Goal: Find specific page/section: Find specific page/section

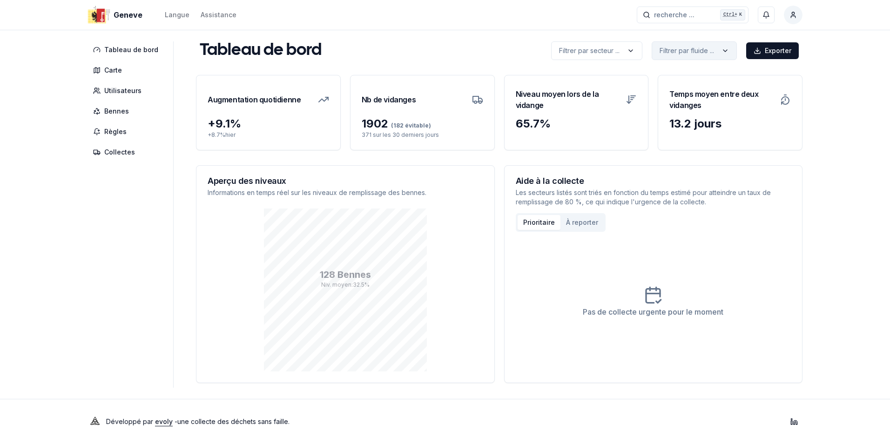
click at [673, 54] on html "Geneve Langue Assistance recherche ... recherche ... Ctrl+ K [PERSON_NAME] Tabl…" at bounding box center [445, 222] width 890 height 444
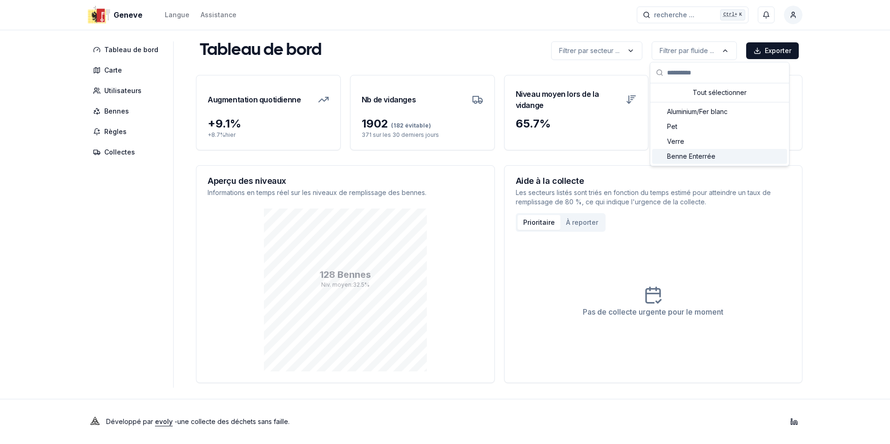
click at [690, 156] on span "Benne Enterrée" at bounding box center [691, 156] width 48 height 9
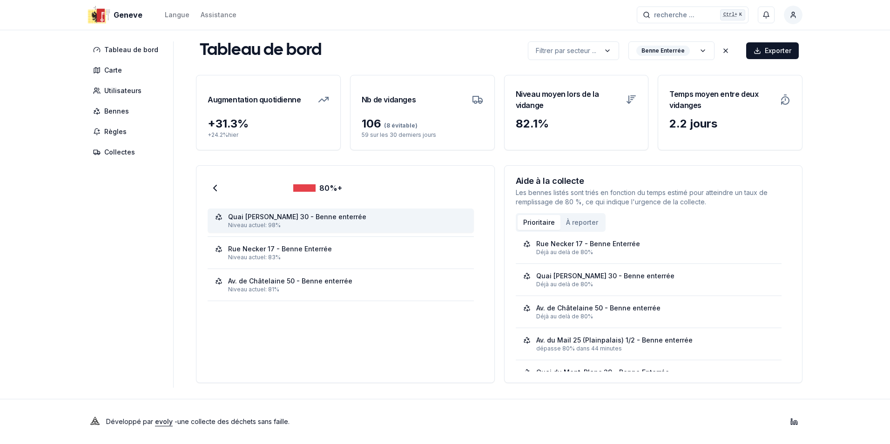
click at [280, 221] on div "Niveau actuel: 98%" at bounding box center [347, 224] width 238 height 7
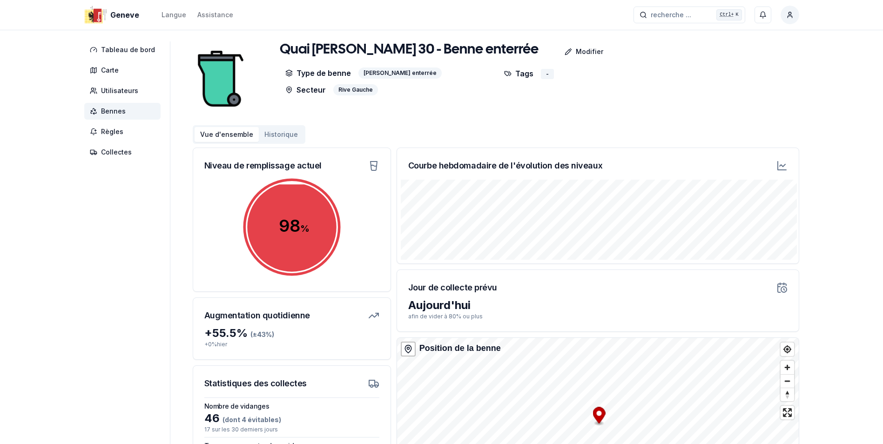
click at [115, 110] on span "Bennes" at bounding box center [113, 111] width 25 height 9
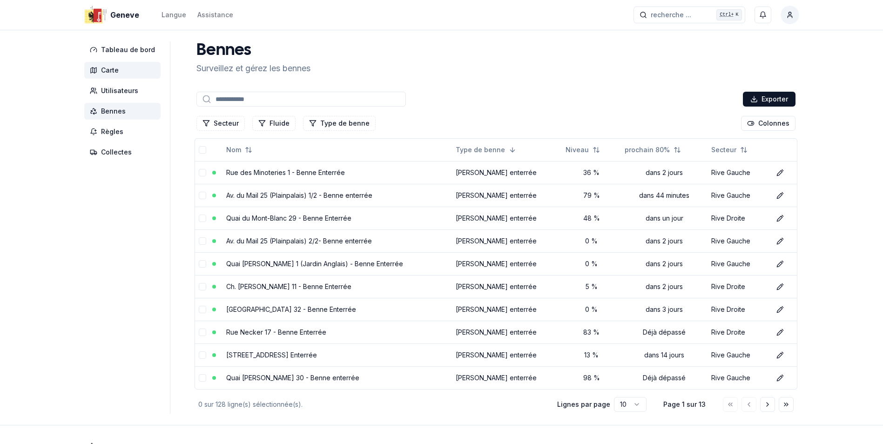
click at [110, 67] on span "Carte" at bounding box center [110, 70] width 18 height 9
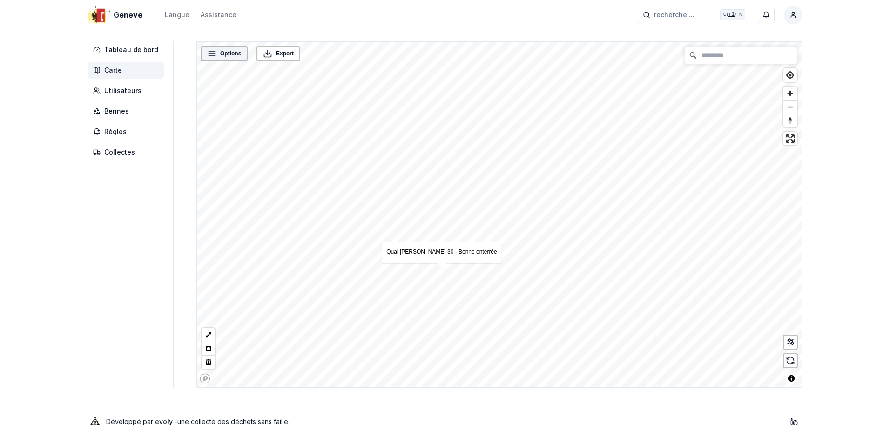
click at [227, 54] on span "Options" at bounding box center [230, 53] width 21 height 9
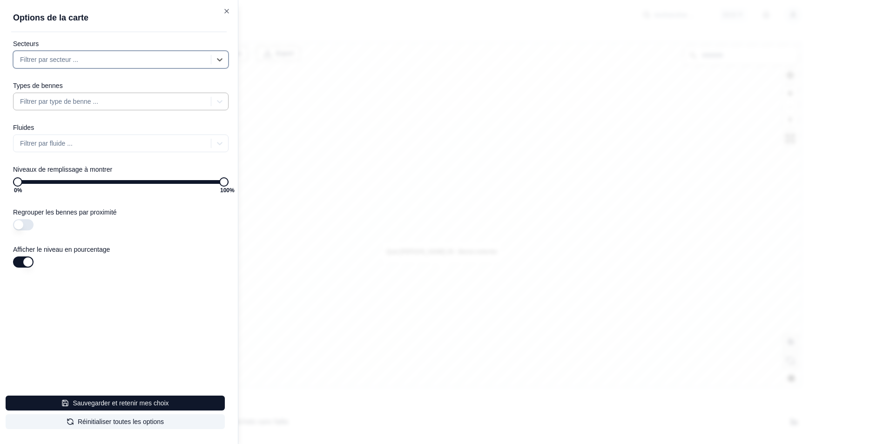
click at [104, 100] on div at bounding box center [113, 101] width 186 height 11
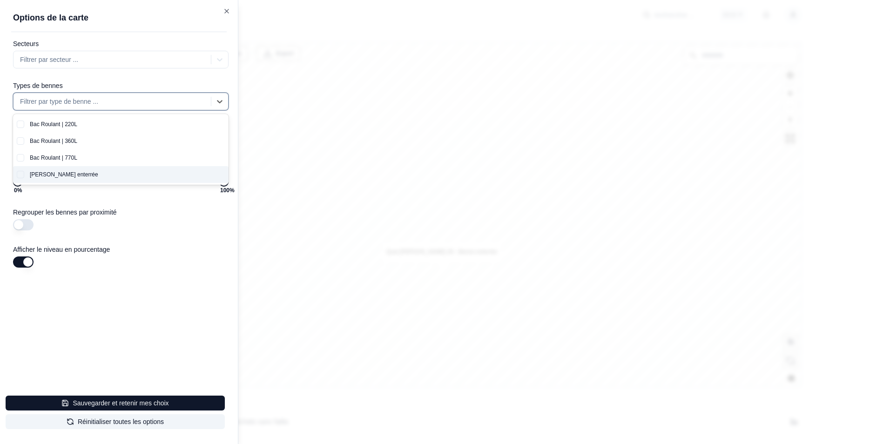
click at [52, 176] on div "Benne enterrée" at bounding box center [126, 174] width 204 height 17
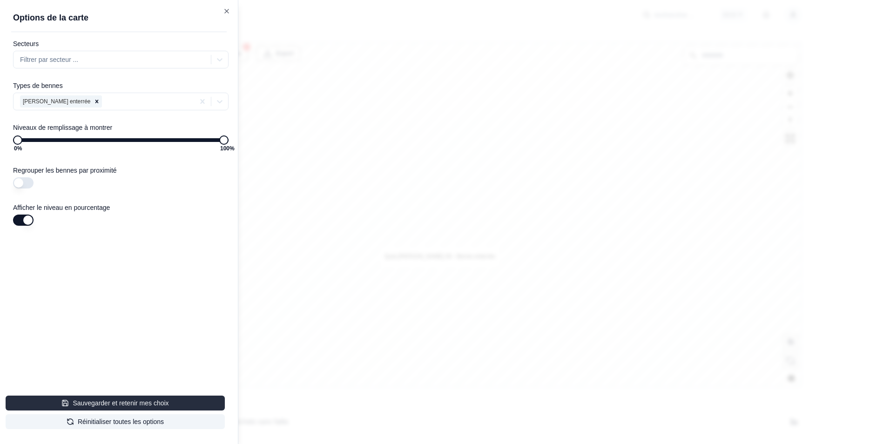
click at [107, 405] on button "Sauvegarder et retenir mes choix" at bounding box center [115, 403] width 219 height 15
click at [225, 6] on div "Options de la carte Secteurs Filtrer par secteur ... Types de bennes Benne ente…" at bounding box center [119, 222] width 238 height 444
click at [225, 10] on icon "button" at bounding box center [226, 10] width 7 height 7
